Goal: Information Seeking & Learning: Learn about a topic

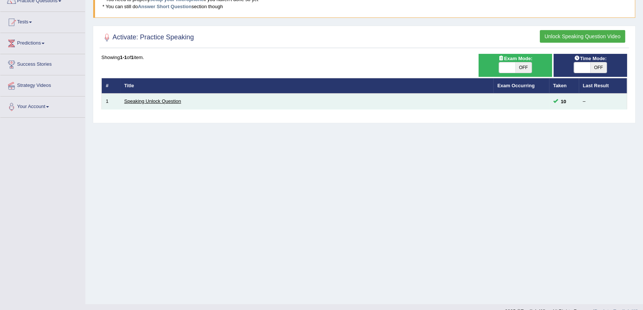
click at [165, 101] on link "Speaking Unlock Question" at bounding box center [152, 101] width 57 height 6
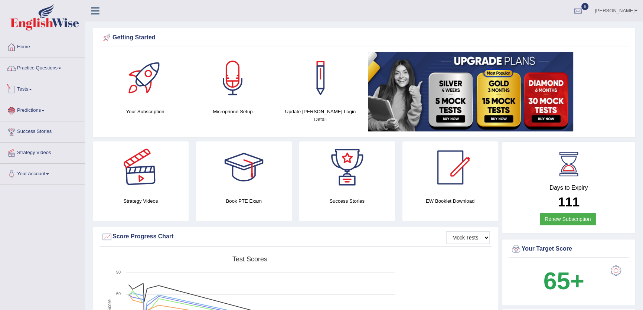
click at [48, 69] on link "Practice Questions" at bounding box center [42, 67] width 85 height 19
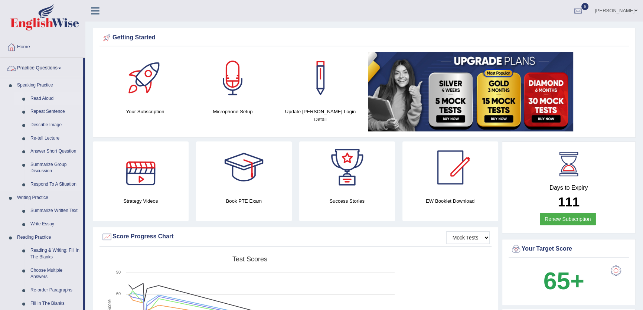
click at [43, 94] on link "Read Aloud" at bounding box center [55, 98] width 56 height 13
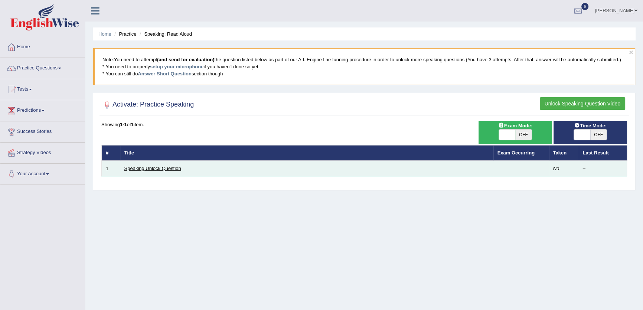
drag, startPoint x: 150, startPoint y: 174, endPoint x: 154, endPoint y: 170, distance: 5.9
click at [152, 171] on td "Speaking Unlock Question" at bounding box center [306, 169] width 373 height 16
click at [154, 170] on link "Speaking Unlock Question" at bounding box center [152, 168] width 57 height 6
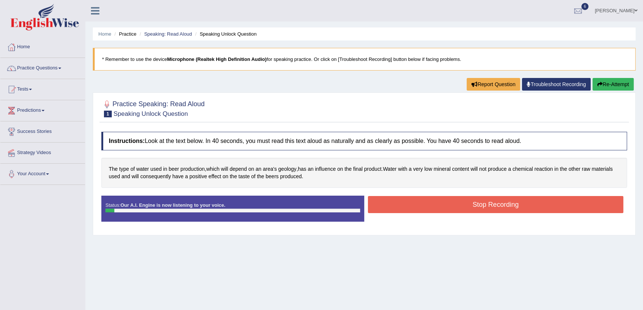
click at [490, 204] on button "Stop Recording" at bounding box center [495, 204] width 255 height 17
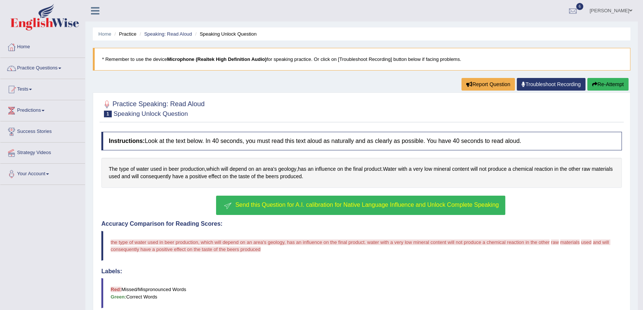
click at [366, 206] on span "Send this Question for A.I. calibration for Native Language Influence and Unloc…" at bounding box center [366, 204] width 263 height 6
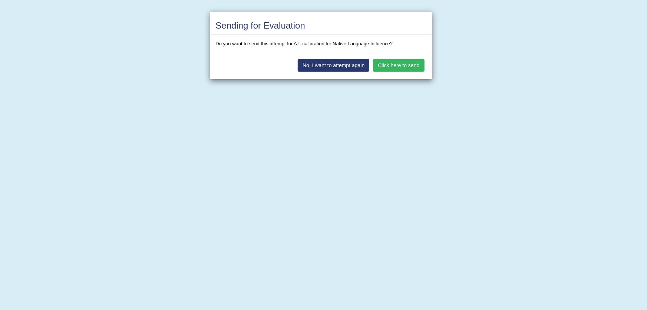
click at [421, 65] on button "Click here to send" at bounding box center [398, 65] width 51 height 13
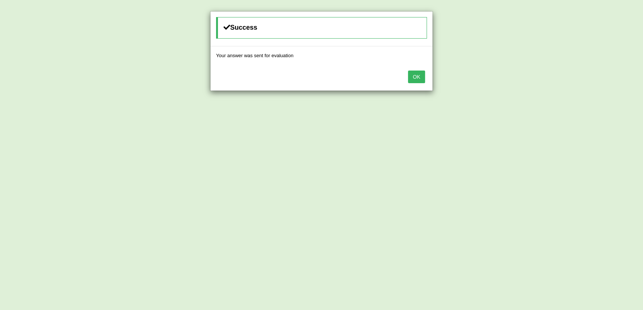
click at [412, 73] on button "OK" at bounding box center [416, 76] width 17 height 13
